Goal: Obtain resource: Obtain resource

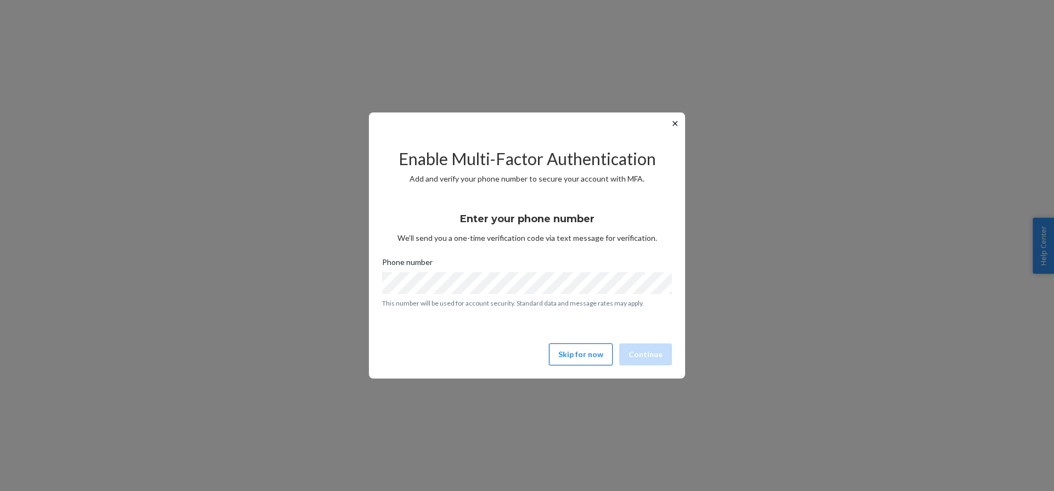
click at [591, 354] on button "Skip for now" at bounding box center [581, 355] width 64 height 22
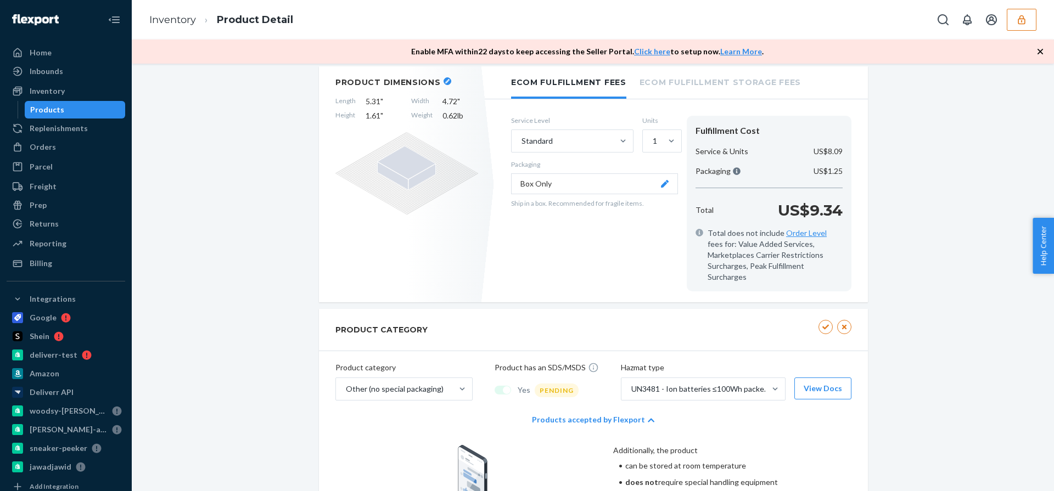
scroll to position [247, 0]
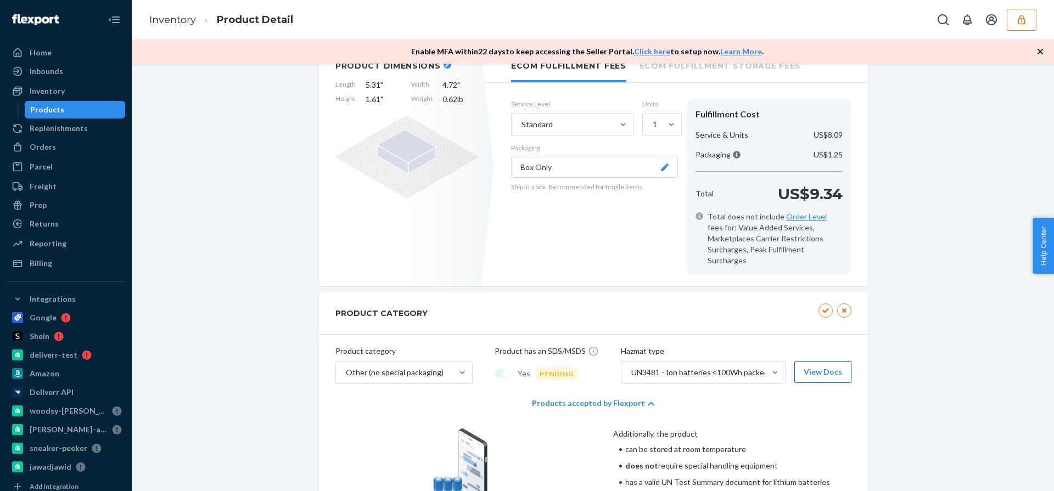
click at [812, 361] on button "View Docs" at bounding box center [823, 372] width 57 height 22
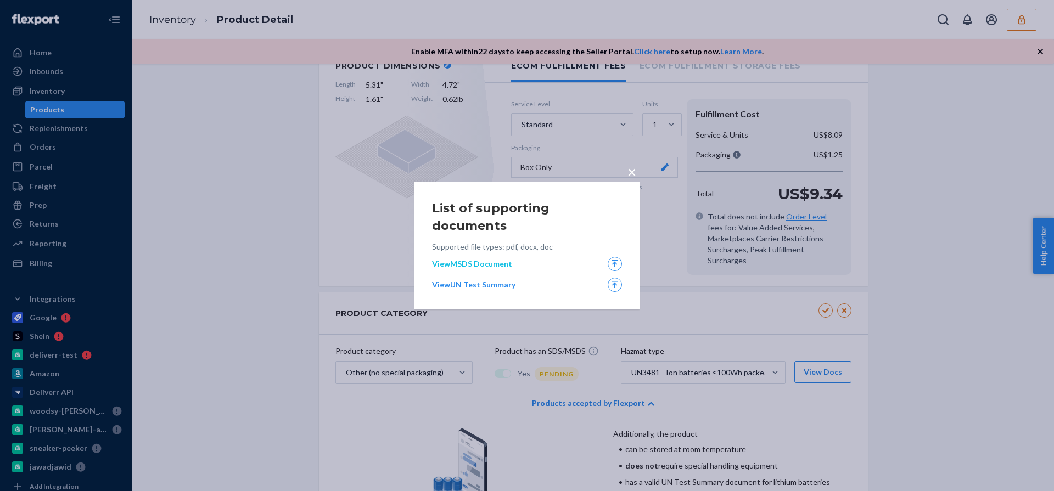
click at [494, 259] on link "View MSDS Document" at bounding box center [516, 264] width 169 height 11
click at [491, 280] on link "View UN Test Summary" at bounding box center [516, 285] width 169 height 11
click at [625, 192] on div "List of supporting documents Supported file types: pdf, docx, doc View MSDS Doc…" at bounding box center [527, 245] width 225 height 127
click at [630, 181] on span "×" at bounding box center [632, 172] width 9 height 19
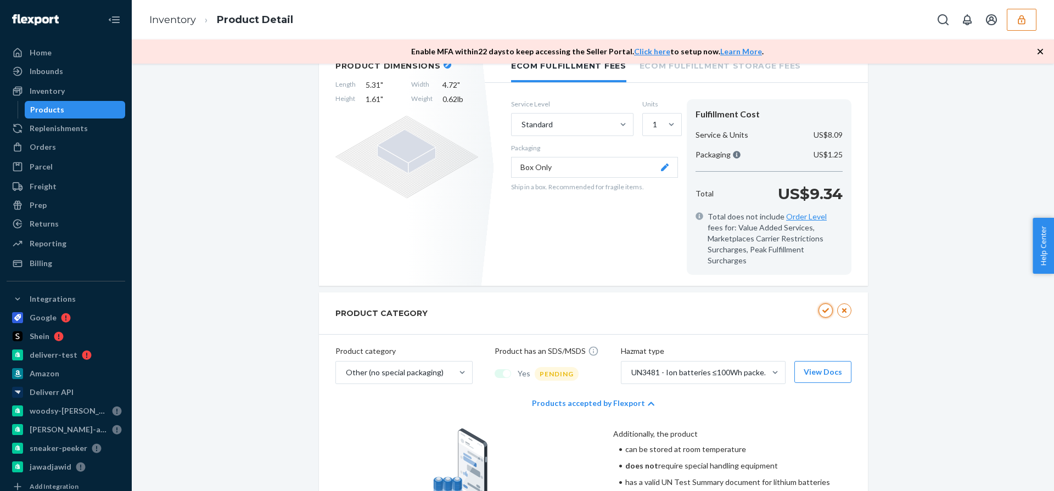
click at [823, 304] on button "button" at bounding box center [826, 311] width 14 height 14
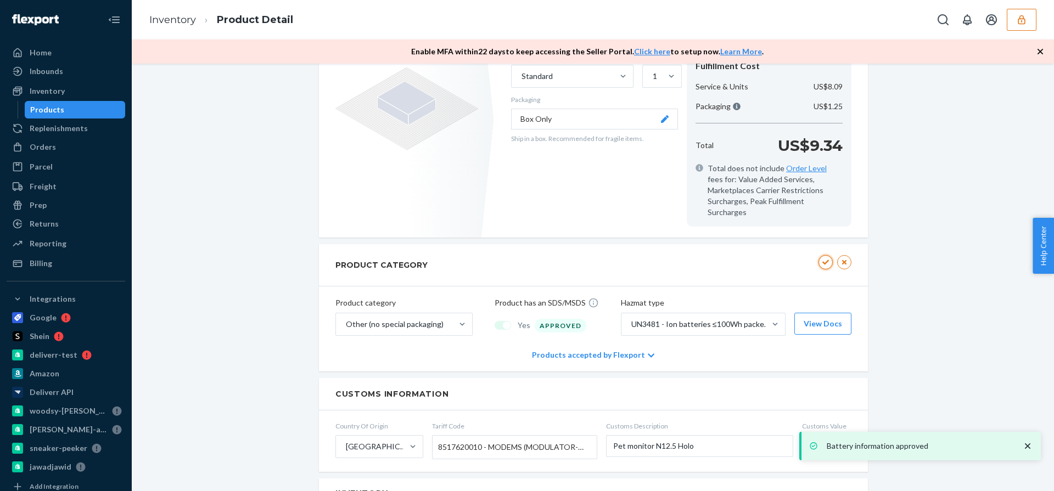
scroll to position [198, 0]
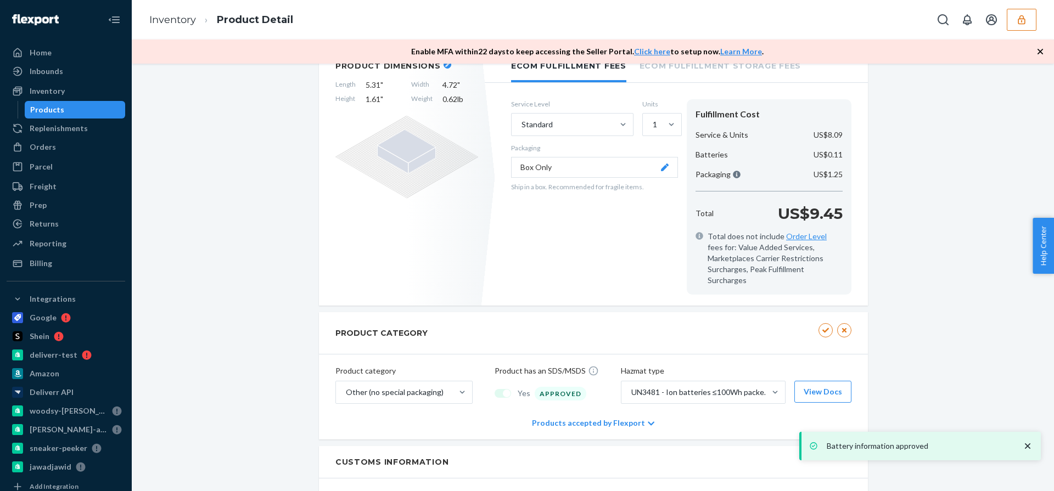
click at [751, 368] on div "Product category Other (no special packaging) Product has an SDS/MSDS Yes APPRO…" at bounding box center [593, 381] width 549 height 52
click at [743, 391] on div "UN3481 - Ion batteries ≤100Wh packed with or contained in equipment" at bounding box center [694, 393] width 144 height 22
click at [632, 391] on input "UN3481 - Ion batteries ≤100Wh packed with or contained in equipment" at bounding box center [630, 392] width 1 height 11
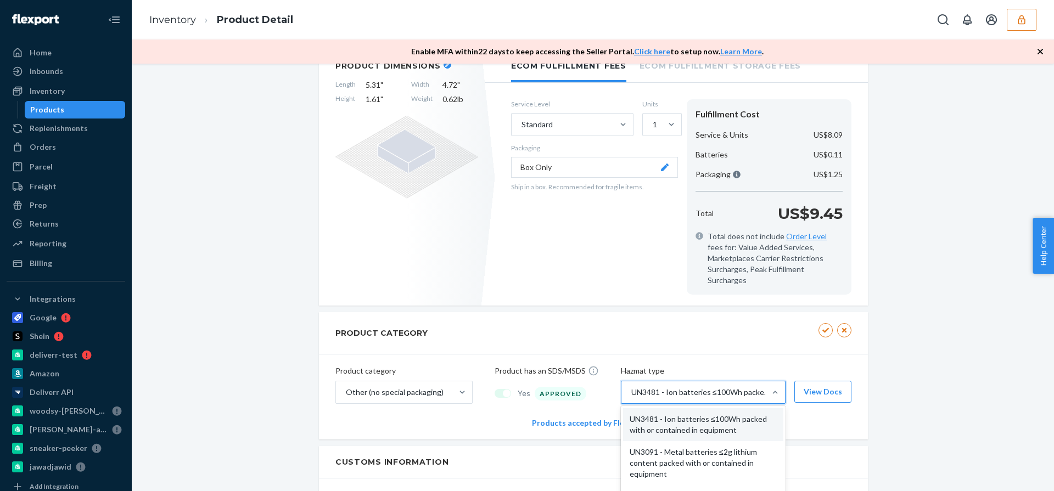
scroll to position [44, 0]
